Goal: Transaction & Acquisition: Purchase product/service

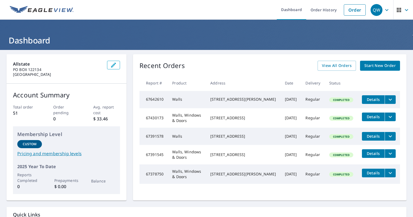
click at [381, 69] on link "Start New Order" at bounding box center [380, 66] width 40 height 10
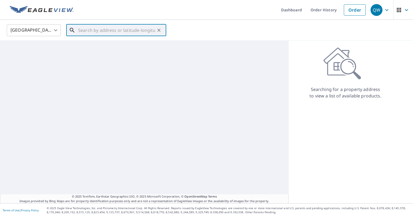
click at [141, 27] on input "text" at bounding box center [116, 30] width 77 height 15
paste input "[STREET_ADDRESS][PERSON_NAME]"
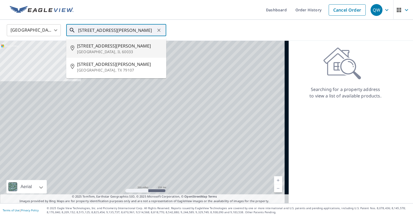
click at [149, 50] on p "[GEOGRAPHIC_DATA], IL 60033" at bounding box center [119, 51] width 85 height 5
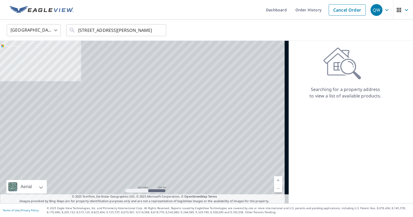
type input "[STREET_ADDRESS][PERSON_NAME]"
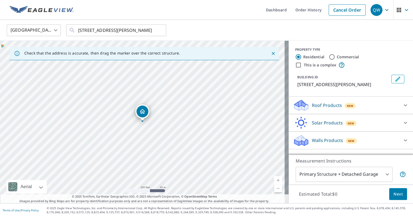
click at [350, 139] on div "New" at bounding box center [350, 140] width 11 height 5
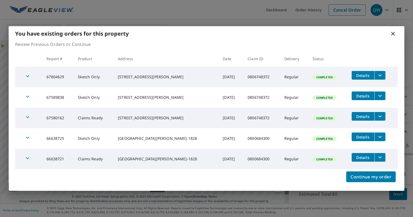
scroll to position [9, 0]
click at [372, 180] on button "Continue my order" at bounding box center [370, 177] width 49 height 11
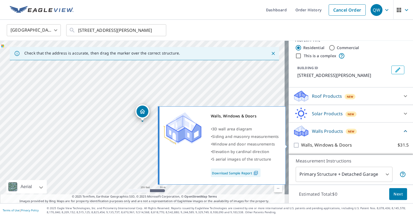
click at [294, 145] on input "Walls, Windows & Doors $31.5" at bounding box center [297, 145] width 8 height 6
checkbox input "true"
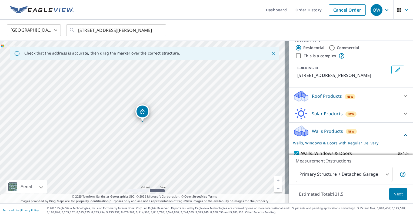
scroll to position [29, 0]
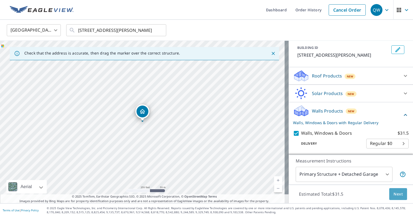
click at [400, 196] on button "Next" at bounding box center [398, 194] width 18 height 12
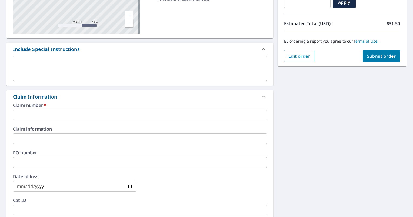
scroll to position [135, 0]
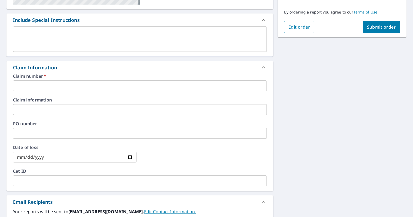
click at [60, 91] on div "Claim number   * ​ Claim information ​ PO number ​ Date of loss ​ Cat ID ​" at bounding box center [139, 132] width 267 height 117
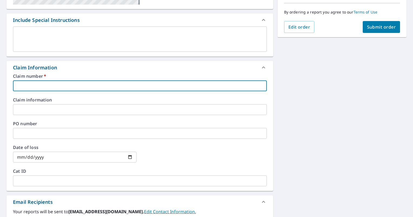
click at [61, 85] on input "text" at bounding box center [140, 85] width 254 height 11
paste input "0806748372"
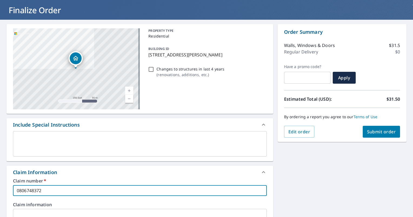
scroll to position [27, 0]
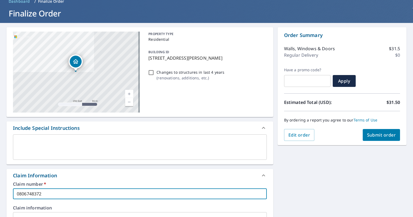
type input "0806748372"
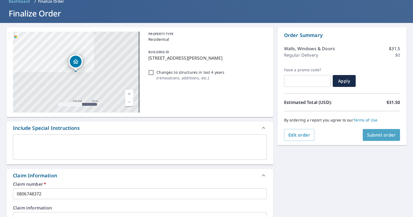
click at [388, 137] on span "Submit order" at bounding box center [381, 135] width 29 height 6
